Goal: Information Seeking & Learning: Find specific fact

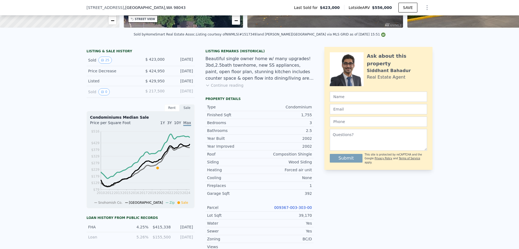
scroll to position [108, 0]
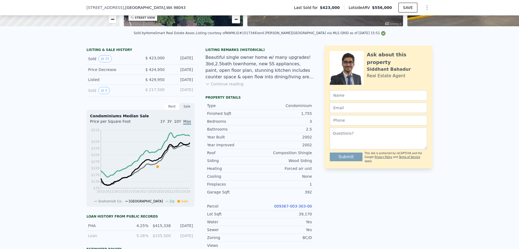
click at [156, 72] on span "$ 424,950" at bounding box center [155, 69] width 19 height 4
click at [102, 72] on div "Price Decrease" at bounding box center [112, 69] width 48 height 5
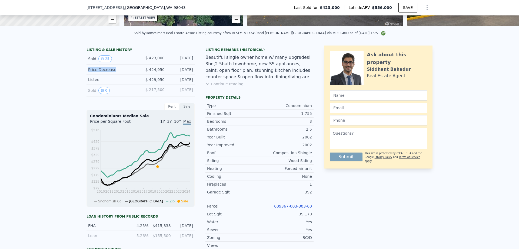
click at [103, 72] on div "Price Decrease" at bounding box center [112, 69] width 48 height 5
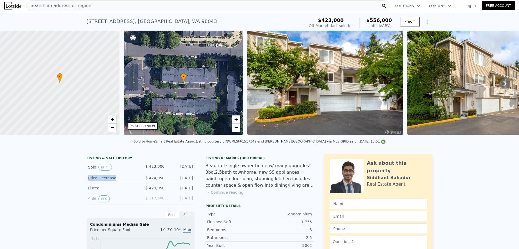
scroll to position [0, 0]
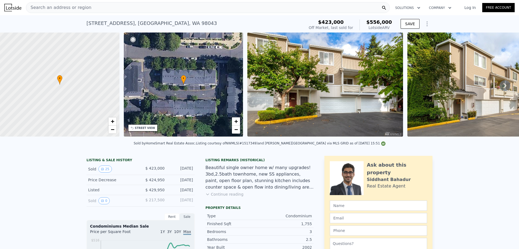
click at [224, 162] on div "Listing Remarks (Historical)" at bounding box center [260, 160] width 108 height 4
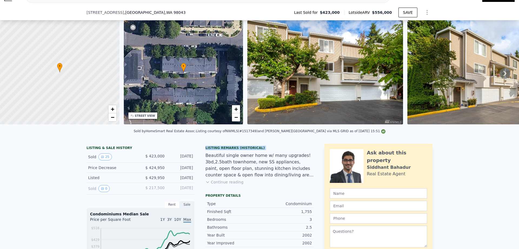
scroll to position [25, 0]
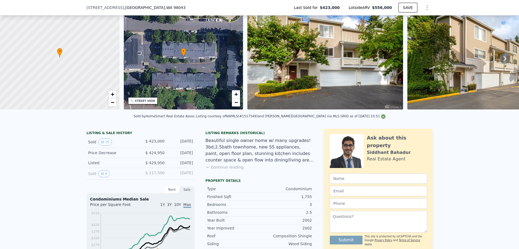
click at [260, 118] on div "Listing courtesy of NWMLS (#1517349) and [PERSON_NAME][GEOGRAPHIC_DATA] via MLS…" at bounding box center [291, 116] width 190 height 4
copy div "1517349"
